Goal: Browse casually: Explore the website without a specific task or goal

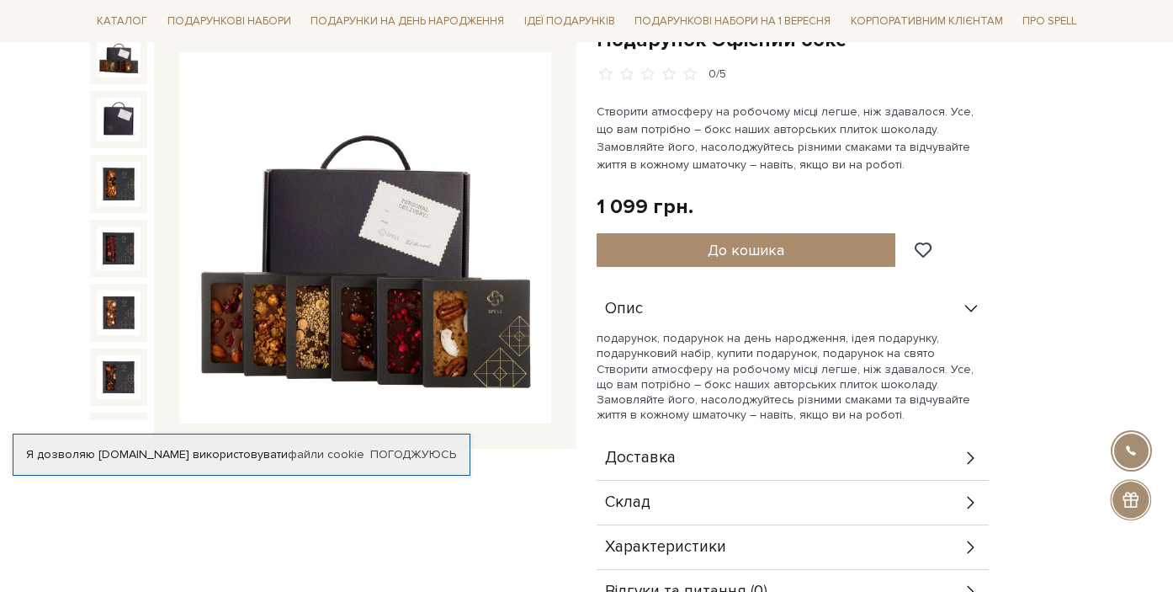
scroll to position [125, 0]
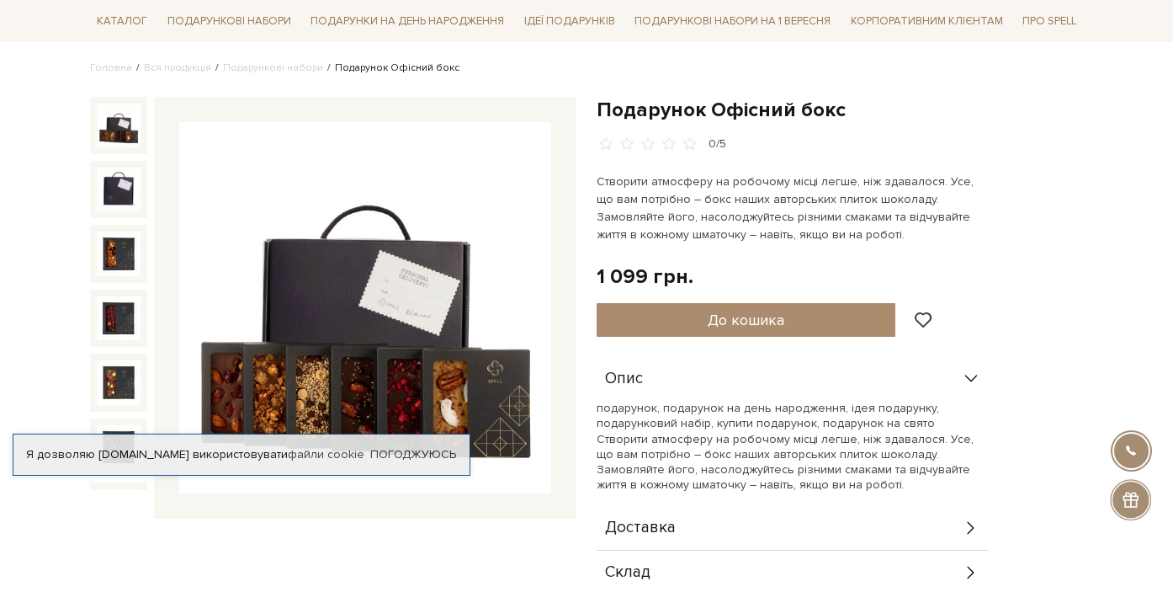
click at [119, 135] on img at bounding box center [119, 125] width 44 height 44
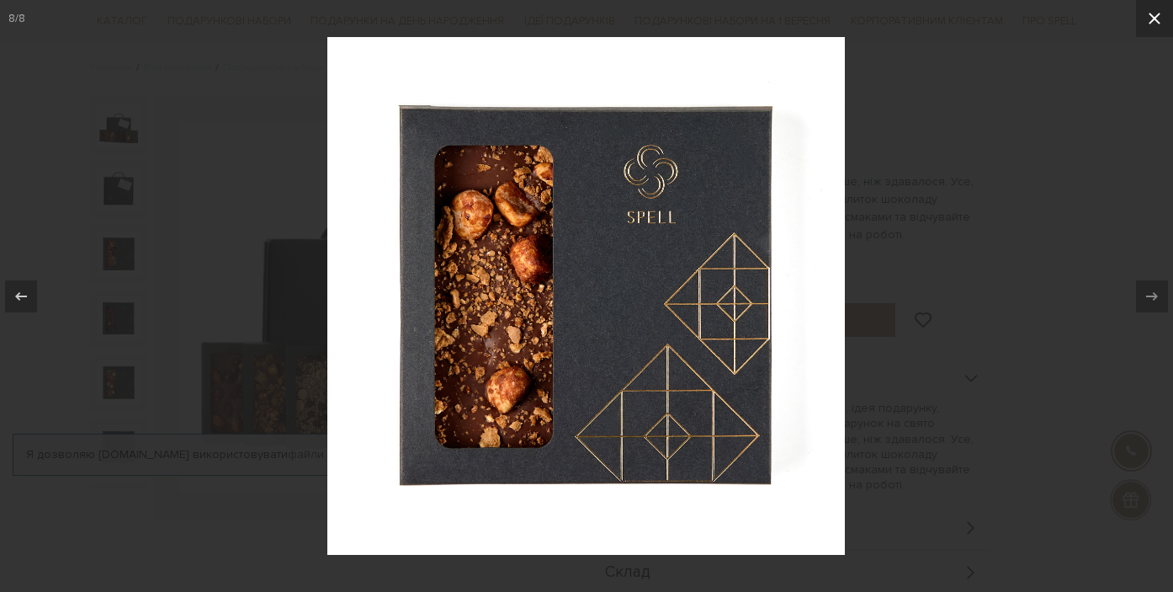
click at [1146, 20] on icon at bounding box center [1154, 18] width 20 height 20
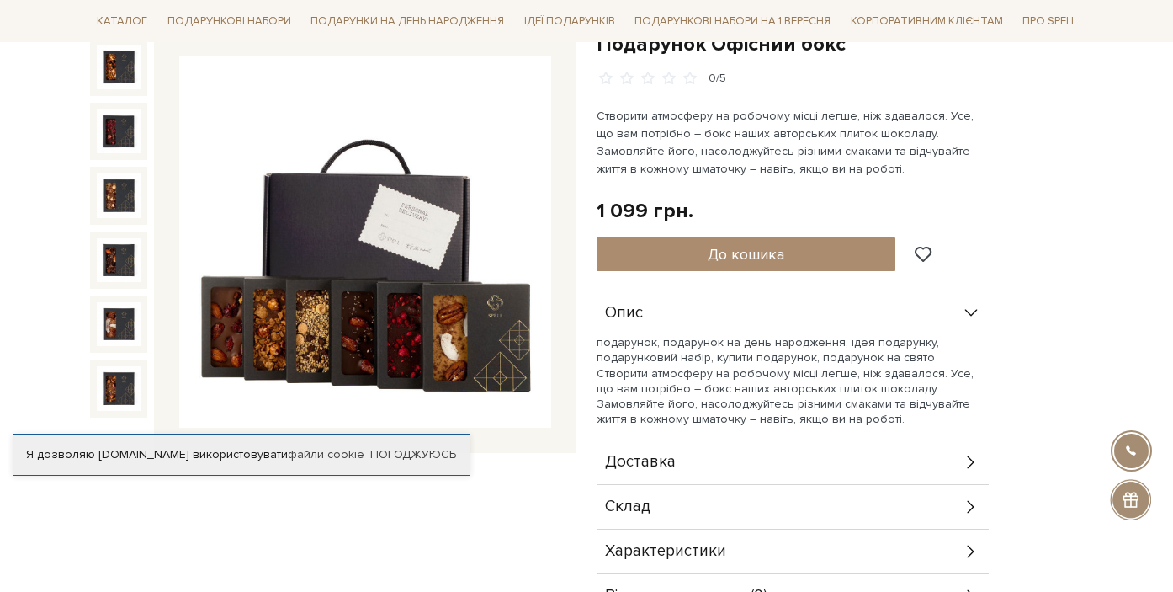
scroll to position [205, 0]
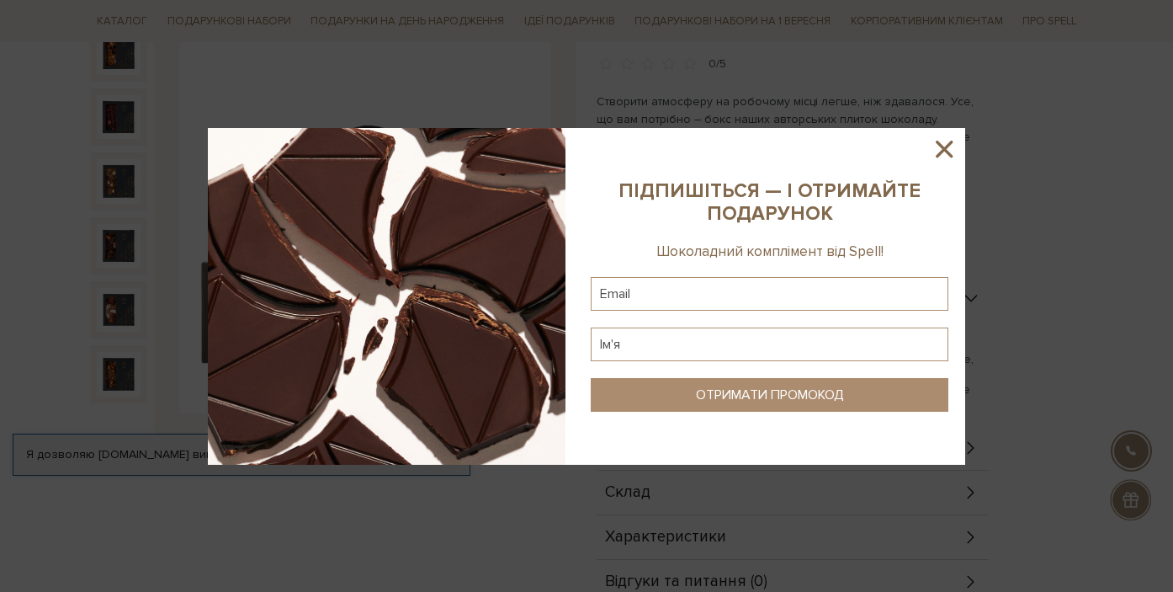
click at [946, 145] on icon at bounding box center [944, 149] width 29 height 29
